Goal: Transaction & Acquisition: Purchase product/service

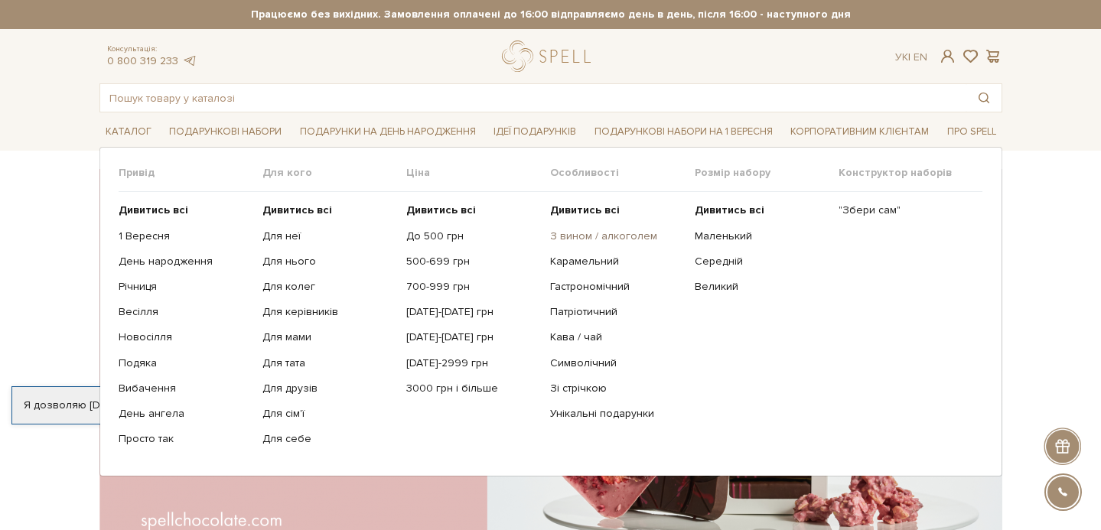
click at [594, 236] on link "З вином / алкоголем" at bounding box center [616, 236] width 132 height 14
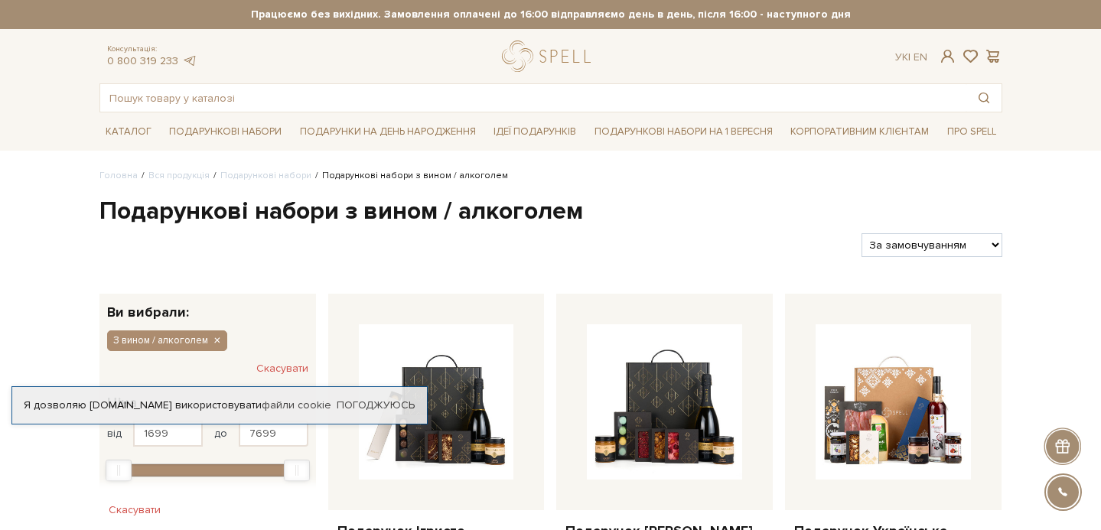
click at [907, 242] on select "За замовчуванням За Ціною (зростання) За Ціною (зменшення) Новинки За популярні…" at bounding box center [931, 245] width 140 height 24
select select "https://spellchocolate.com/our-productions/podarunkovi-box/z-vinom-alkogolem?so…"
click at [861, 233] on select "За замовчуванням За Ціною (зростання) За Ціною (зменшення) Новинки За популярні…" at bounding box center [931, 245] width 140 height 24
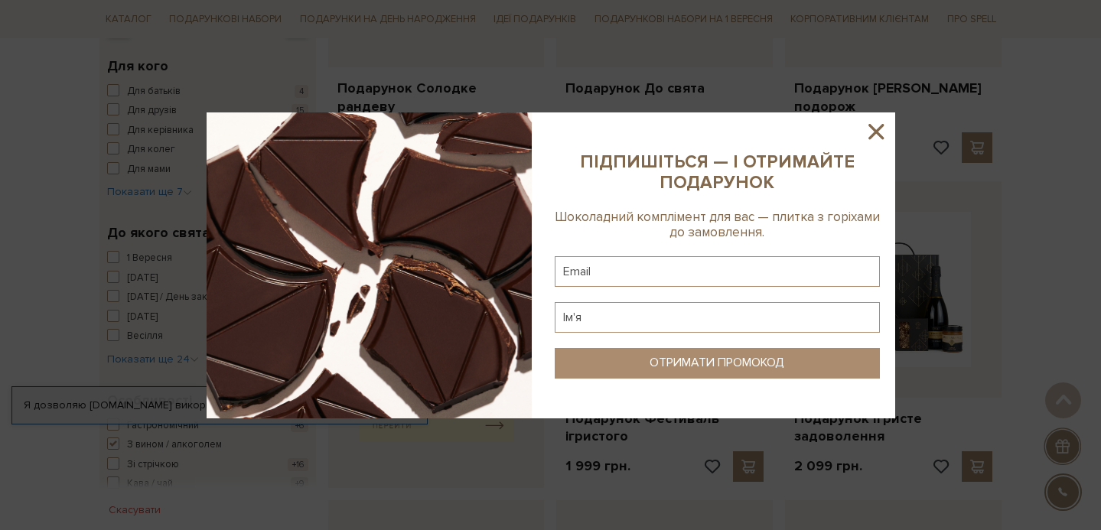
scroll to position [458, 0]
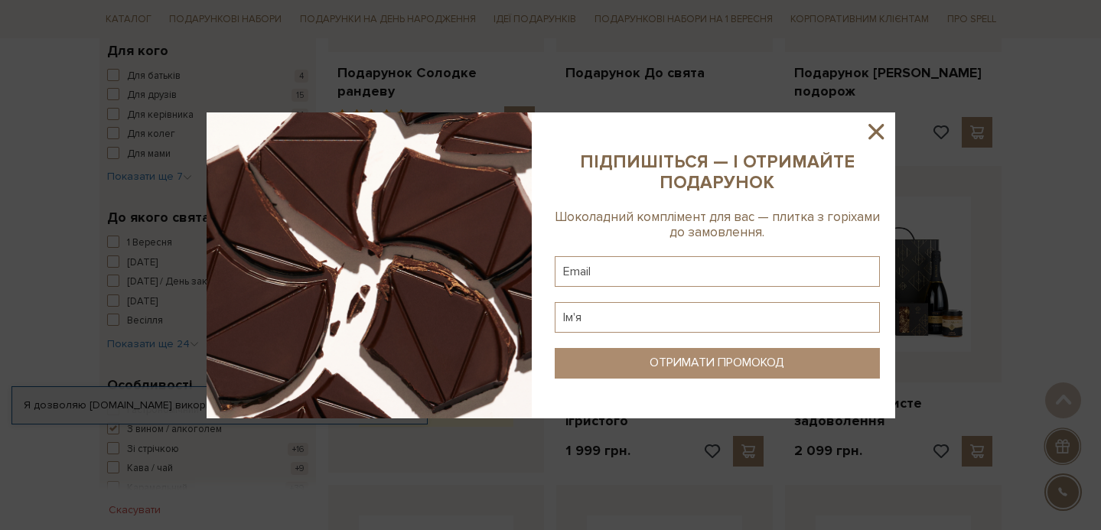
click at [872, 136] on icon at bounding box center [876, 132] width 26 height 26
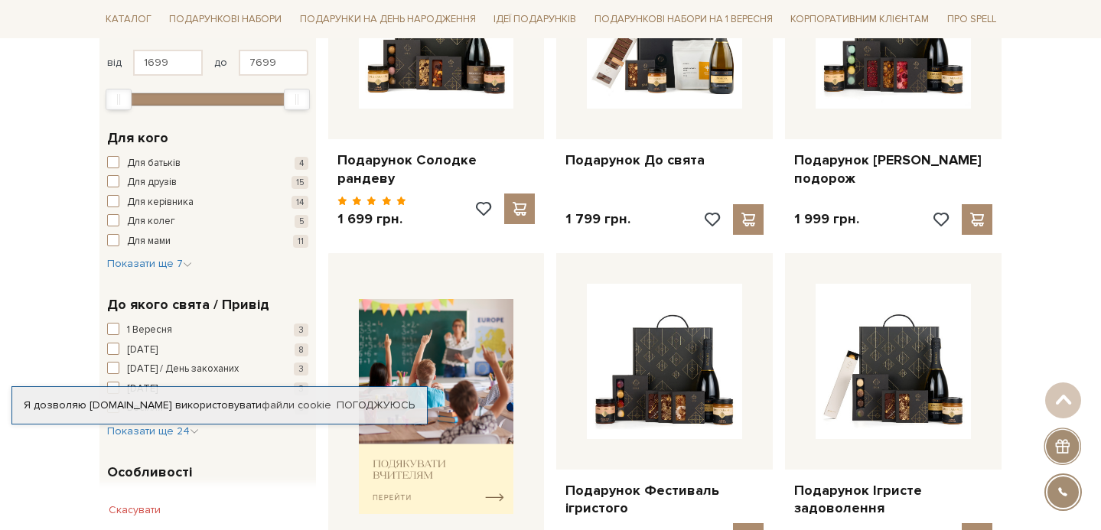
scroll to position [336, 0]
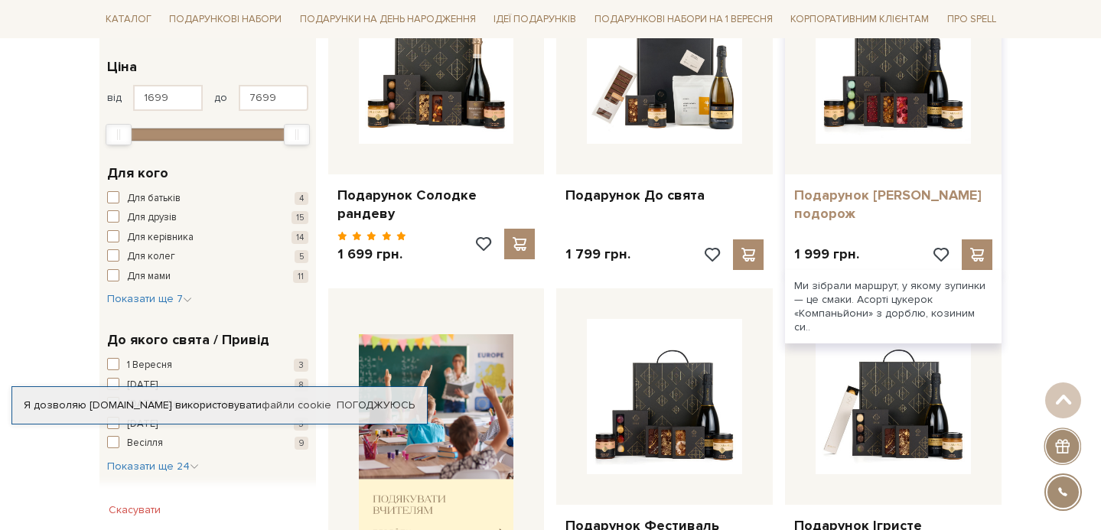
click at [867, 194] on link "Подарунок [PERSON_NAME] подорож" at bounding box center [893, 205] width 198 height 36
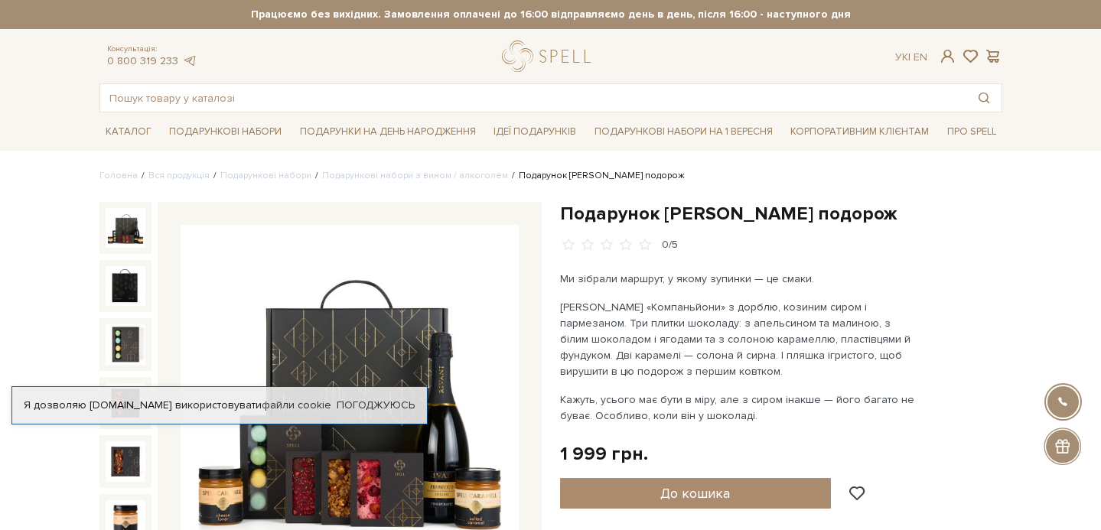
scroll to position [8, 0]
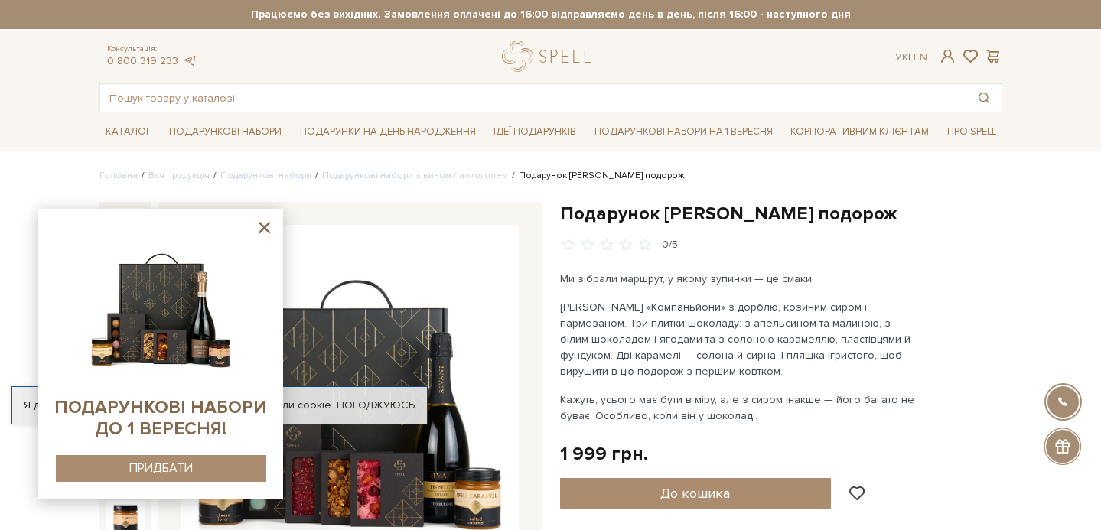
click at [260, 228] on icon at bounding box center [264, 227] width 19 height 19
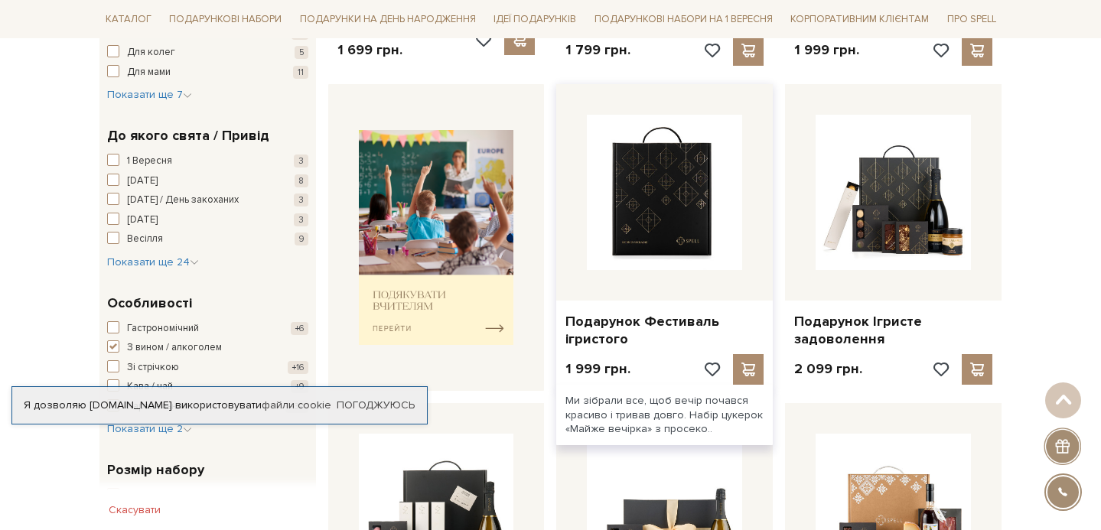
scroll to position [579, 0]
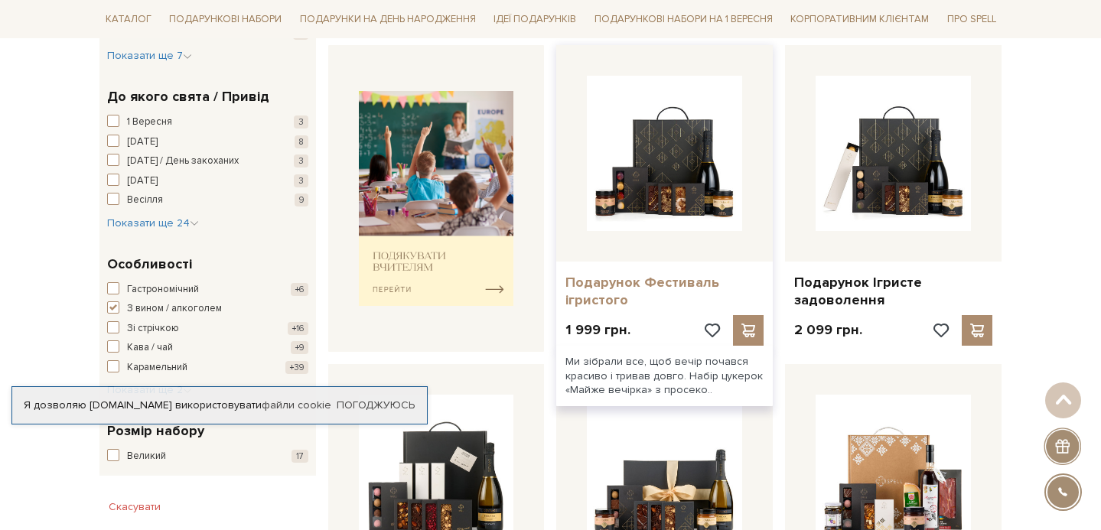
click at [620, 274] on link "Подарунок Фестиваль ігристого" at bounding box center [664, 292] width 198 height 36
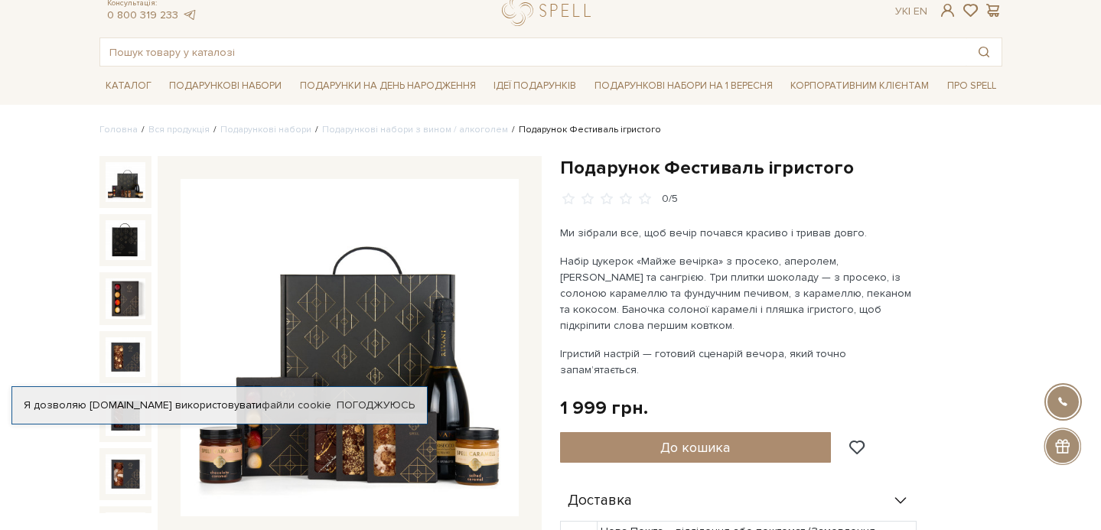
scroll to position [49, 0]
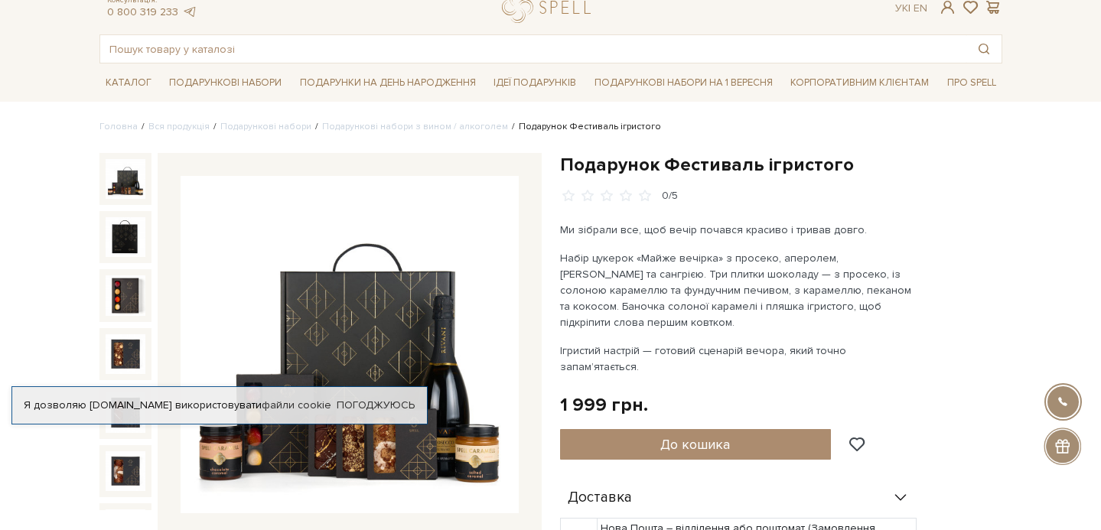
click at [1008, 239] on div "Подарунок Фестиваль ігристого 0/5 Ми зібрали все, щоб вечір почався красиво і т…" at bounding box center [781, 501] width 460 height 696
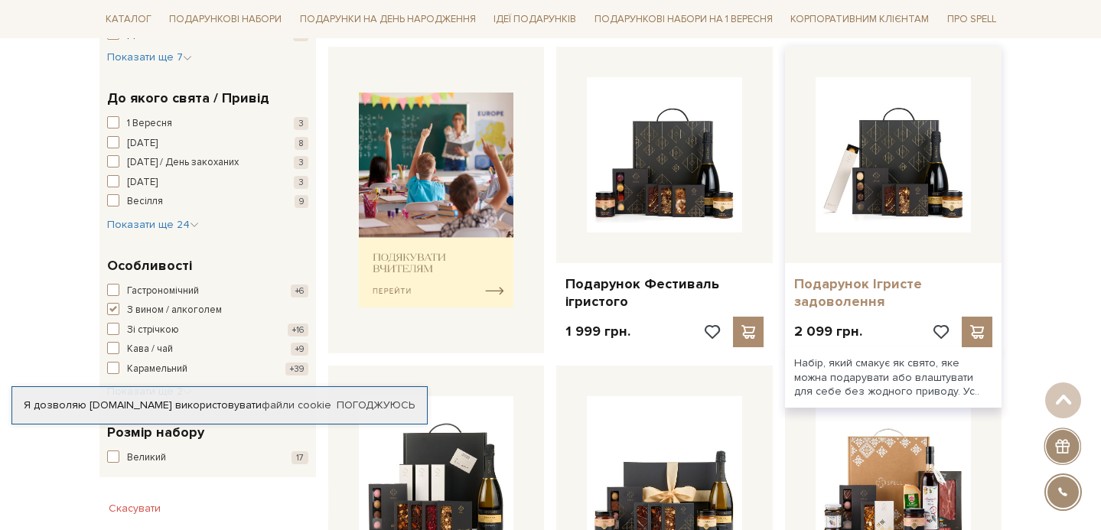
click at [842, 278] on link "Подарунок Ігристе задоволення" at bounding box center [893, 293] width 198 height 36
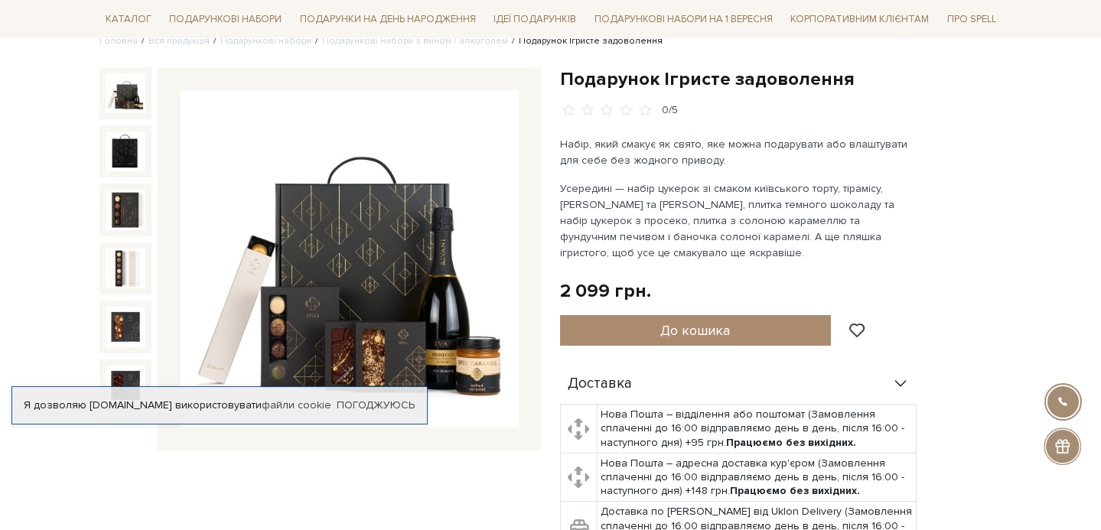
scroll to position [144, 0]
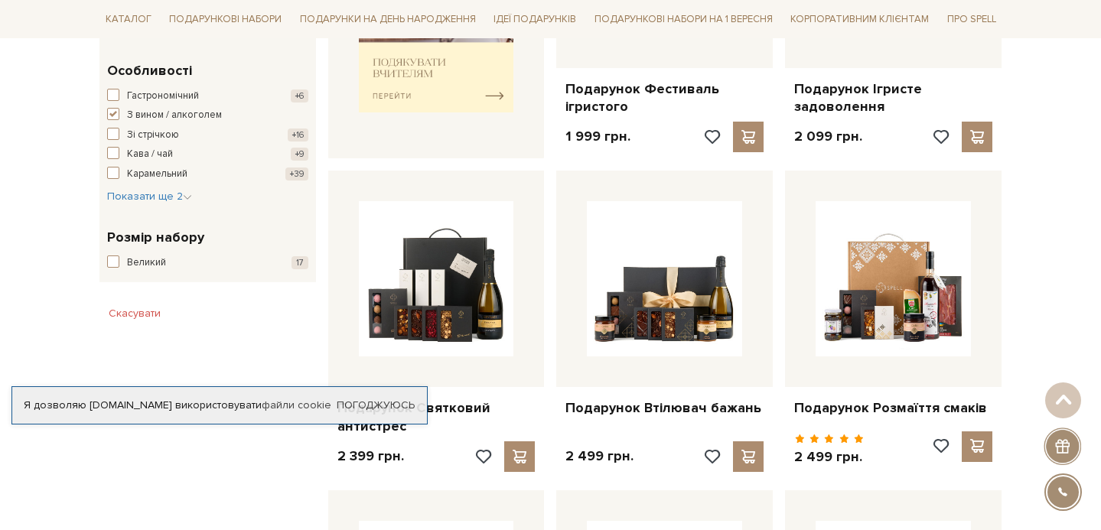
scroll to position [778, 0]
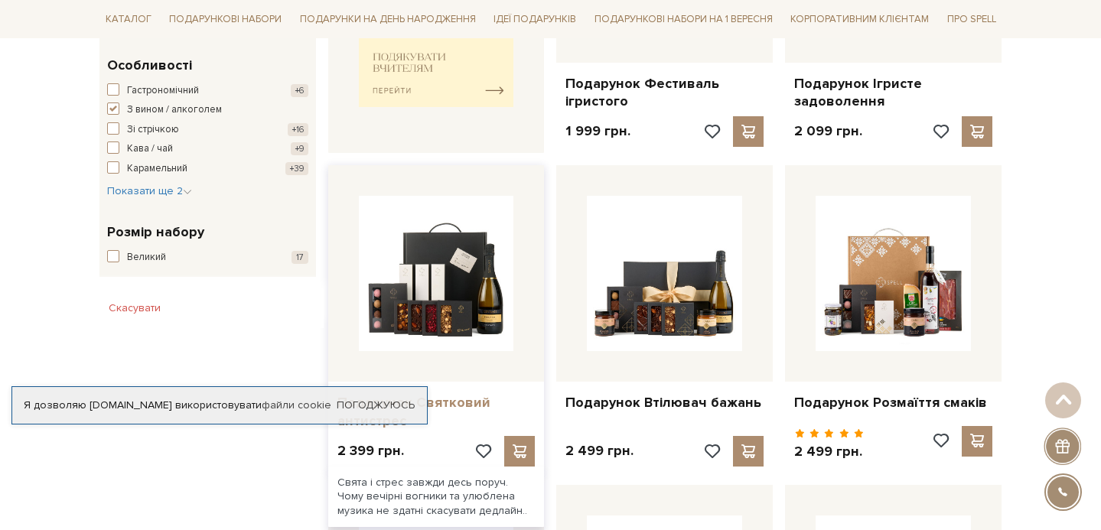
click at [461, 394] on link "Подарунок Святковий антистрес" at bounding box center [436, 412] width 198 height 36
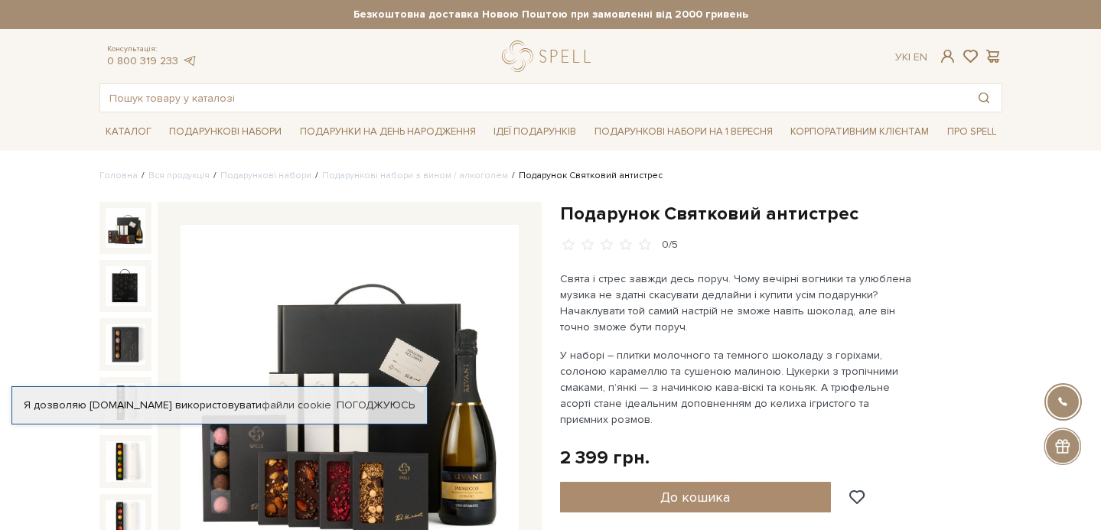
scroll to position [5, 0]
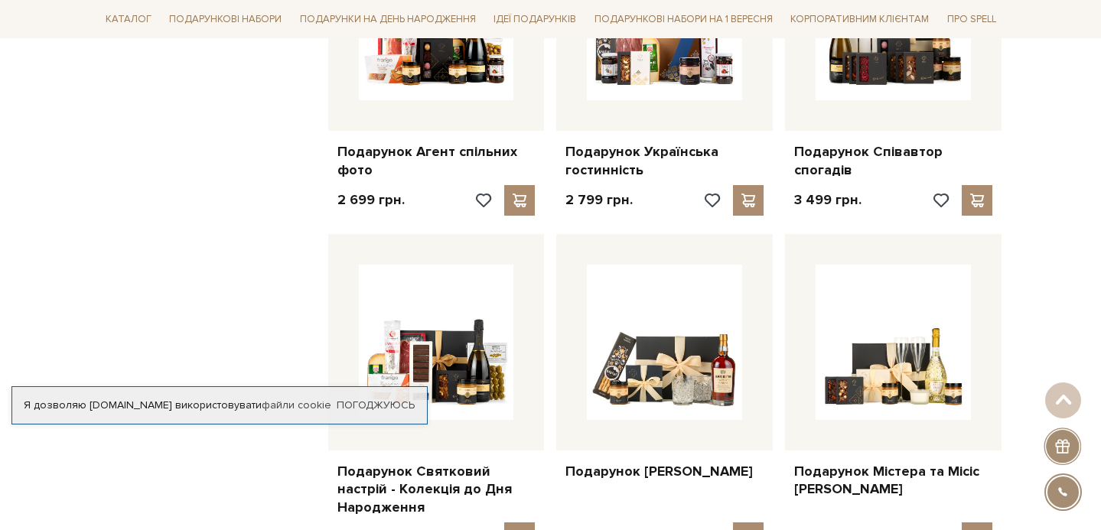
scroll to position [1615, 0]
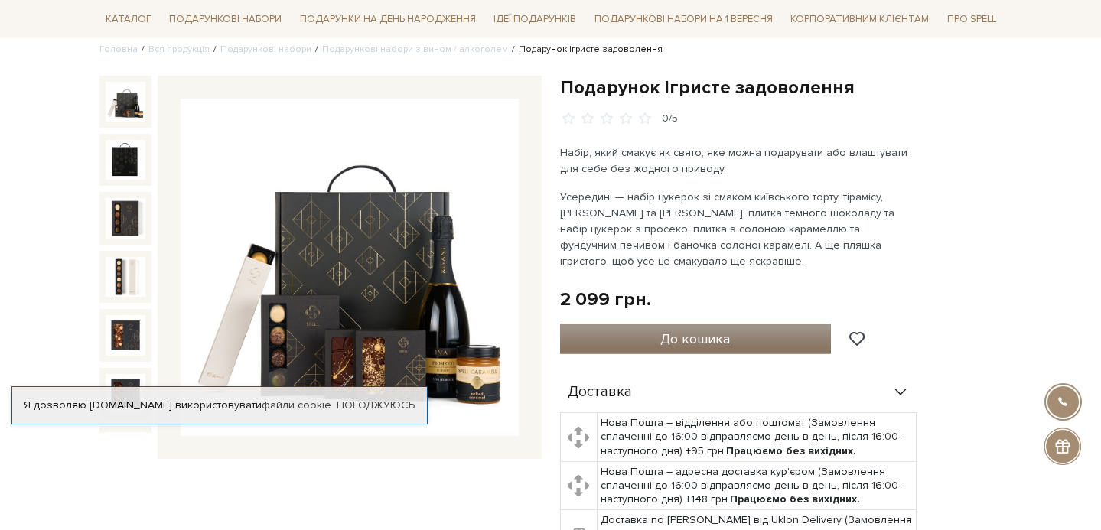
scroll to position [148, 0]
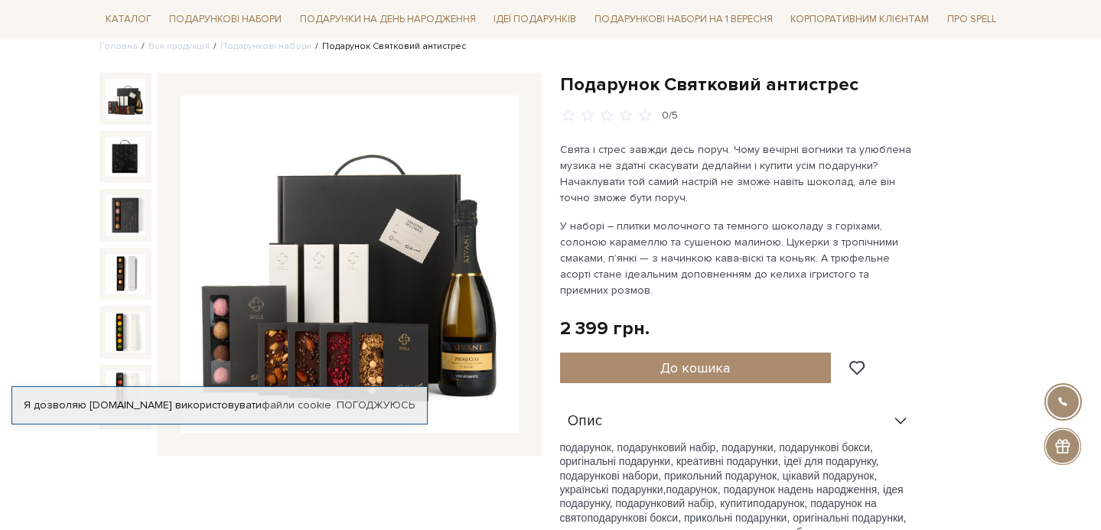
scroll to position [187, 0]
